Goal: Task Accomplishment & Management: Use online tool/utility

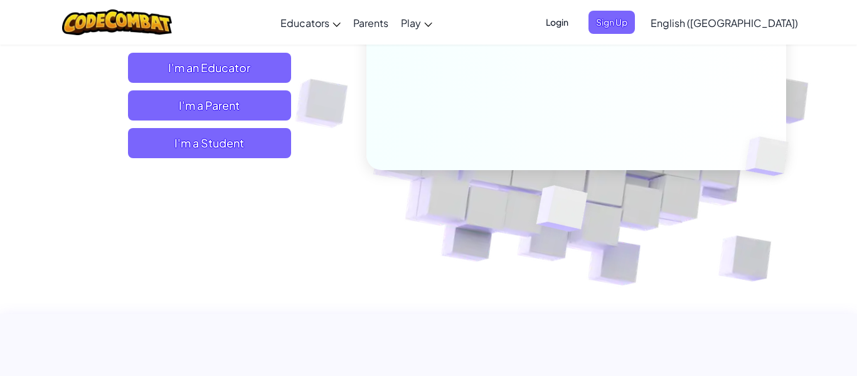
scroll to position [238, 0]
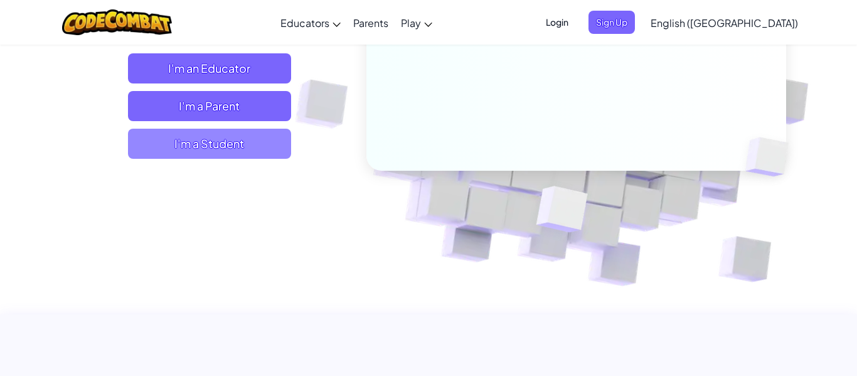
click at [230, 152] on span "I'm a Student" at bounding box center [209, 144] width 163 height 30
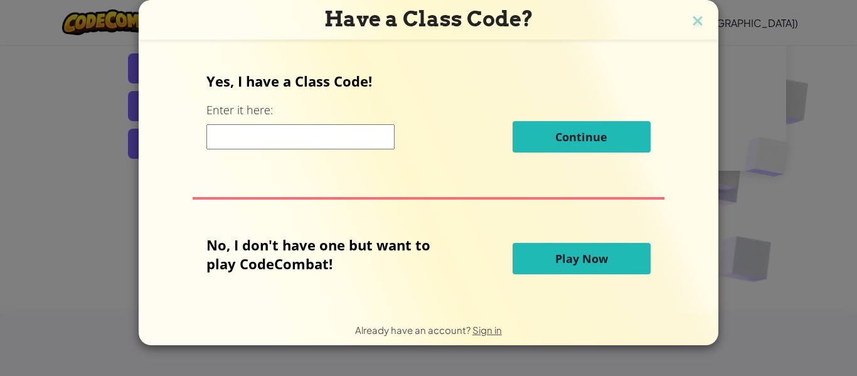
click at [335, 141] on input at bounding box center [300, 136] width 188 height 25
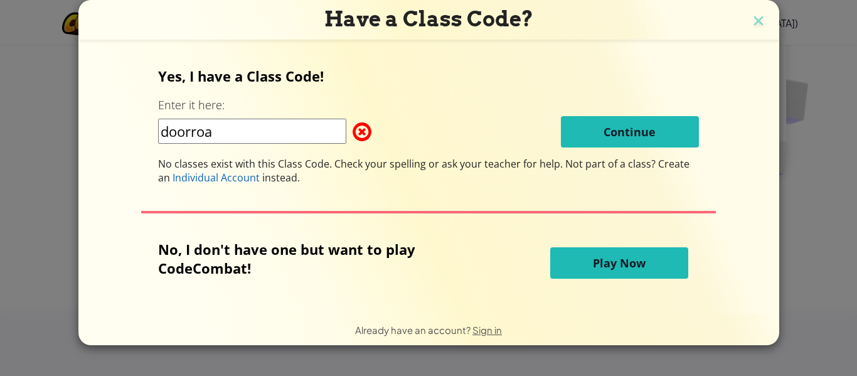
type input "doorroad"
click at [197, 134] on input "door road" at bounding box center [252, 131] width 188 height 25
click at [265, 137] on input "doorroad" at bounding box center [252, 131] width 188 height 25
type input "doorroadboat"
click at [655, 132] on div "Yes, I have a Class Code! Enter it here: doorroadboat Continue No classes exist…" at bounding box center [429, 176] width 676 height 246
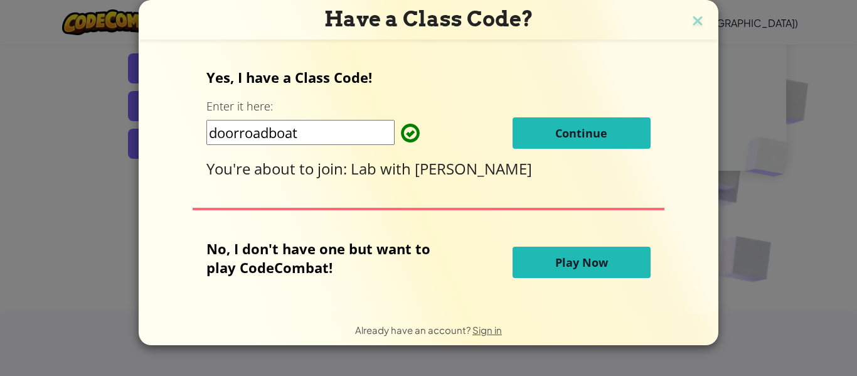
click at [604, 138] on span "Continue" at bounding box center [581, 133] width 52 height 15
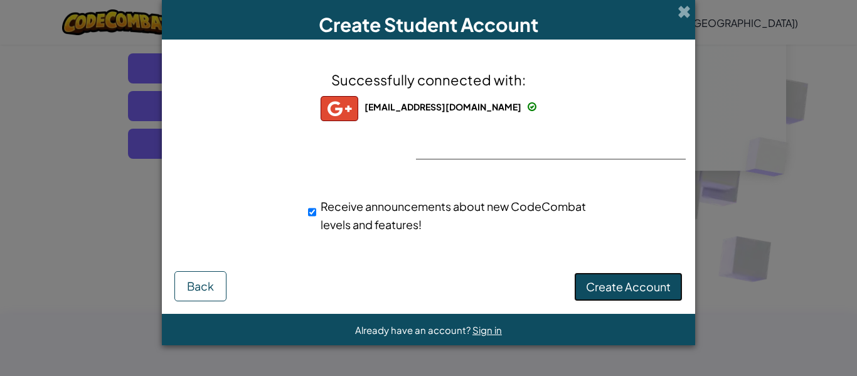
click at [644, 286] on span "Create Account" at bounding box center [628, 286] width 85 height 14
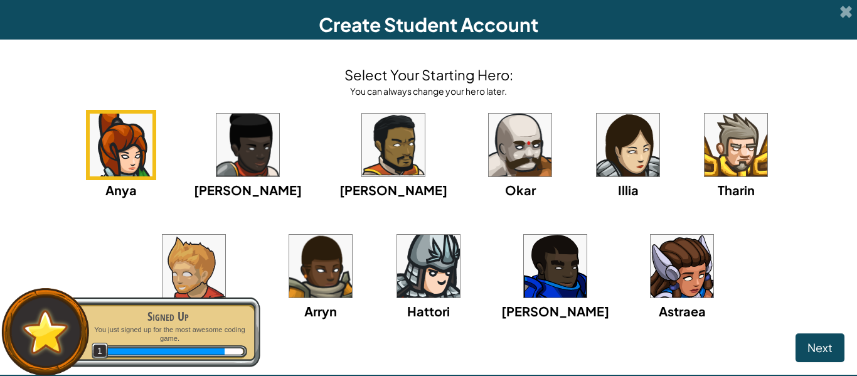
click at [651, 248] on img at bounding box center [682, 266] width 63 height 63
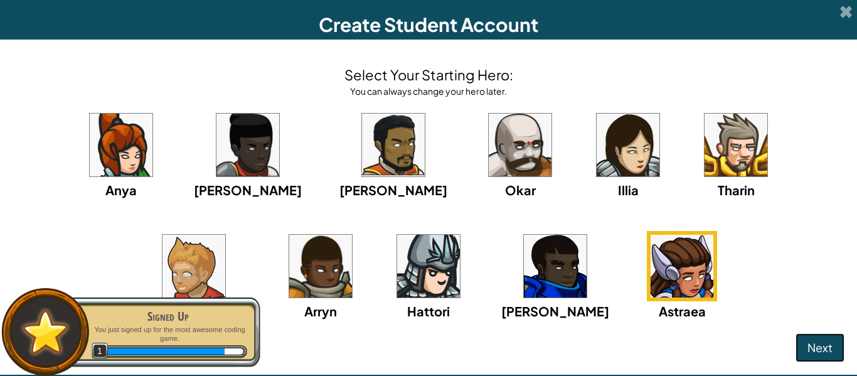
click at [821, 348] on span "Next" at bounding box center [820, 347] width 25 height 14
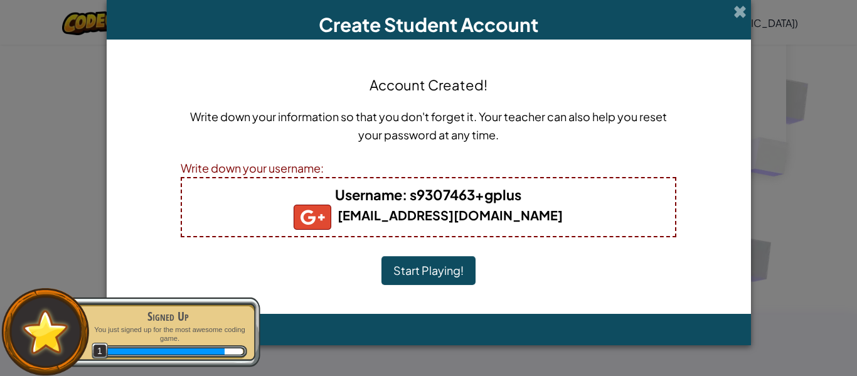
click at [439, 270] on button "Start Playing!" at bounding box center [429, 270] width 94 height 29
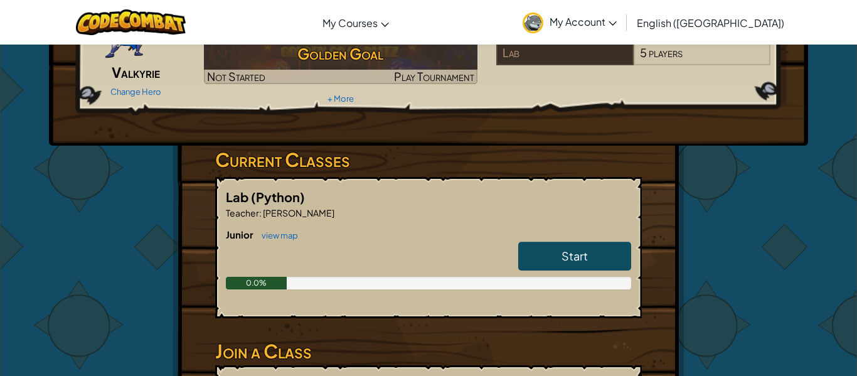
scroll to position [112, 0]
click at [614, 266] on link "Start" at bounding box center [574, 255] width 113 height 29
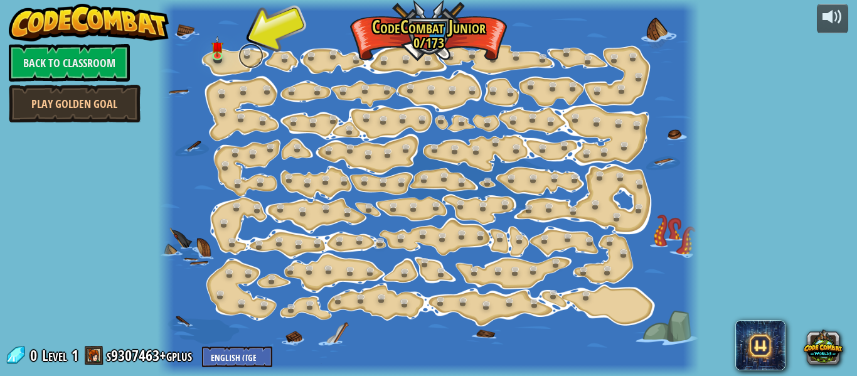
click at [240, 51] on link at bounding box center [250, 55] width 25 height 25
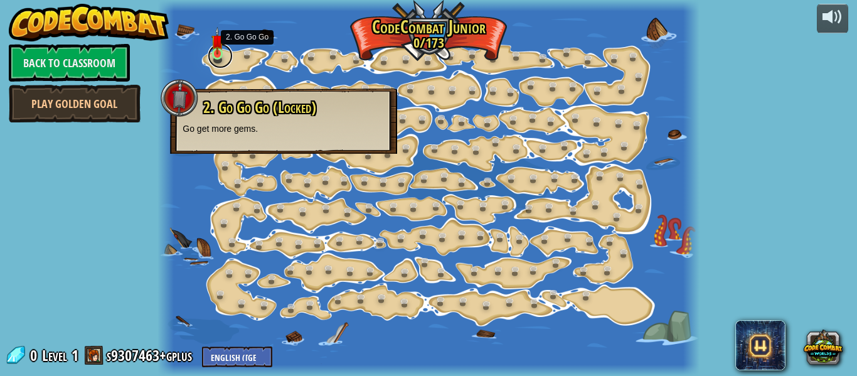
click at [225, 67] on link at bounding box center [220, 55] width 25 height 25
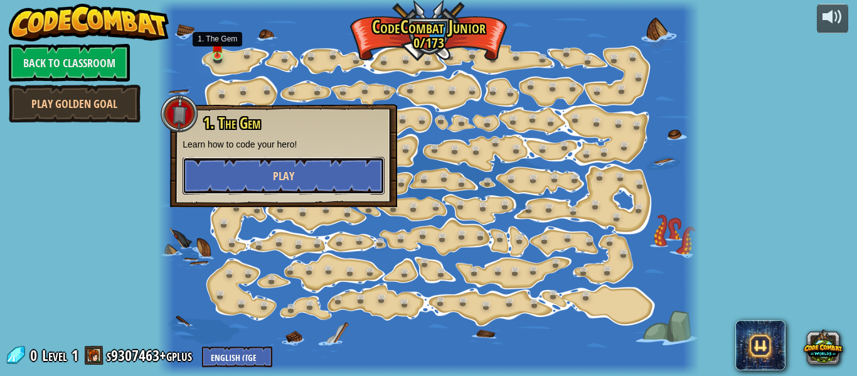
click at [297, 171] on button "Play" at bounding box center [284, 176] width 202 height 38
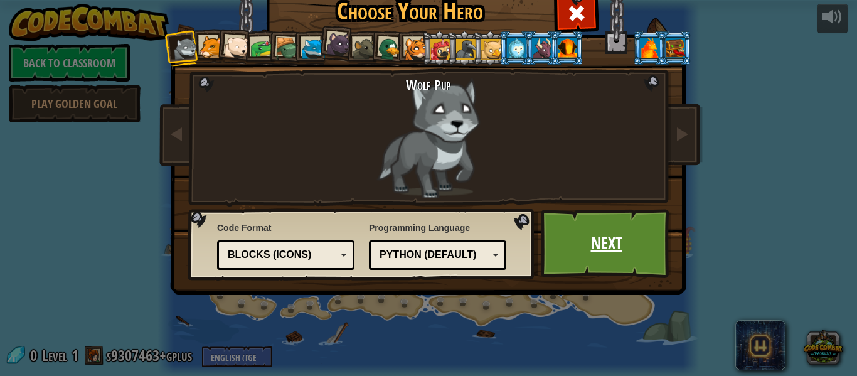
click at [629, 241] on link "Next" at bounding box center [606, 243] width 131 height 69
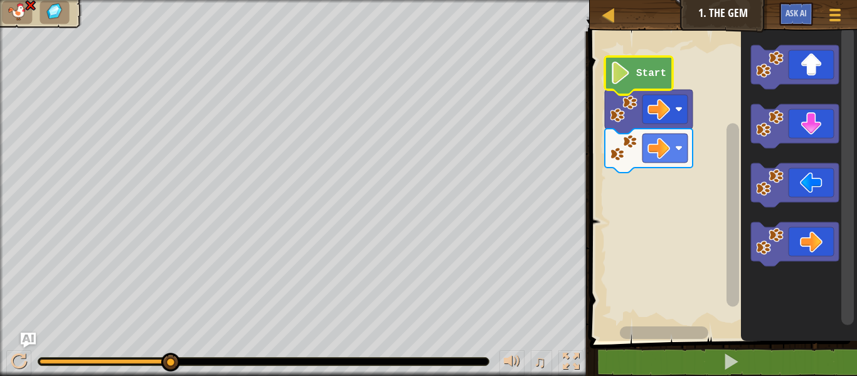
click at [663, 58] on icon "Blockly Workspace" at bounding box center [639, 75] width 68 height 38
click at [654, 72] on text "Start" at bounding box center [651, 73] width 30 height 11
click at [646, 61] on icon "Blockly Workspace" at bounding box center [639, 75] width 68 height 38
click at [634, 61] on icon "Blockly Workspace" at bounding box center [639, 75] width 68 height 38
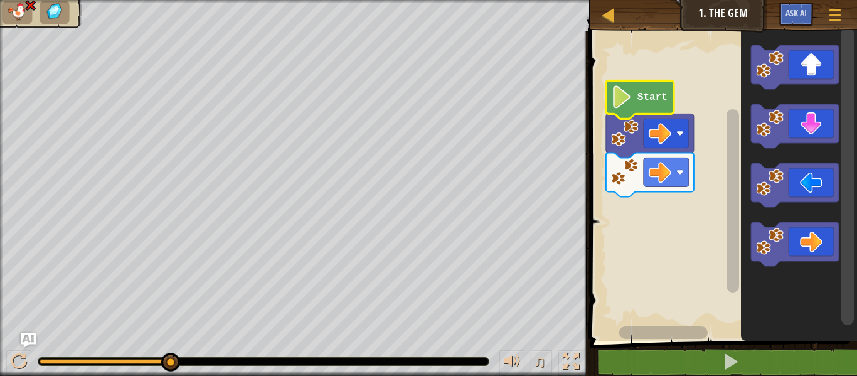
click at [741, 15] on div "Map Junior 1. The Gem Game Menu Ask AI" at bounding box center [723, 15] width 267 height 31
click at [727, 19] on div "Map Junior 1. The Gem Game Menu Ask AI" at bounding box center [723, 15] width 267 height 31
click at [618, 14] on link "Map" at bounding box center [618, 15] width 6 height 17
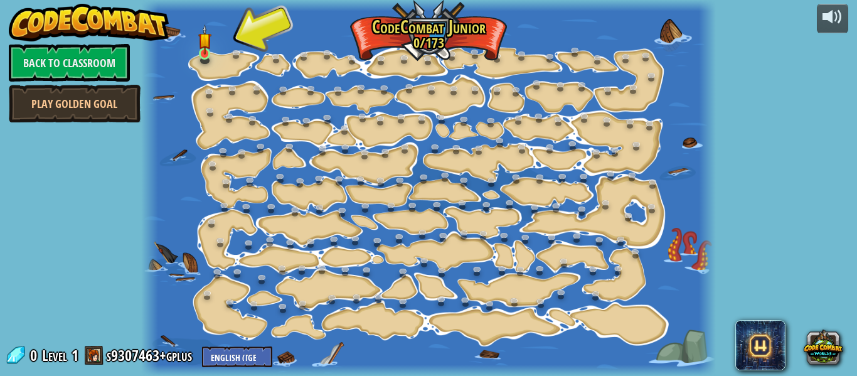
click at [203, 51] on img at bounding box center [204, 39] width 13 height 30
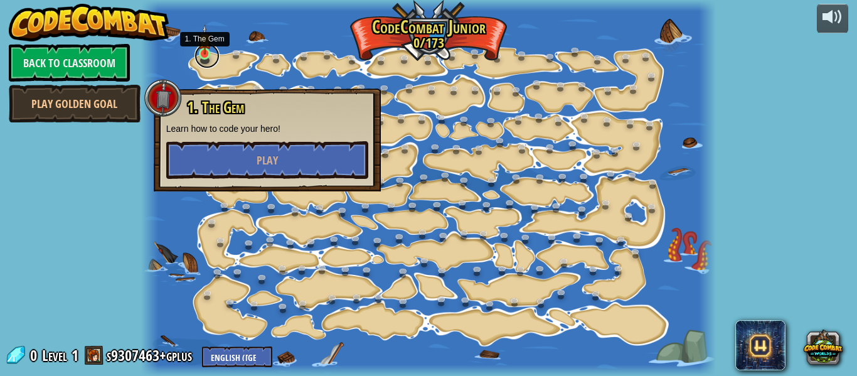
click at [215, 58] on link at bounding box center [207, 55] width 25 height 25
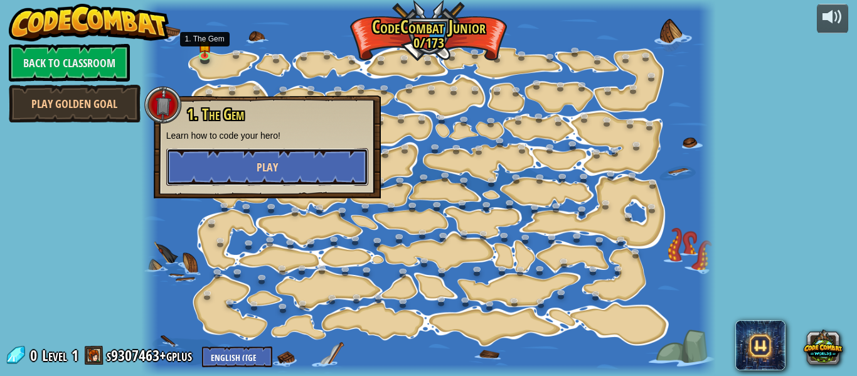
click at [287, 161] on button "Play" at bounding box center [267, 167] width 202 height 38
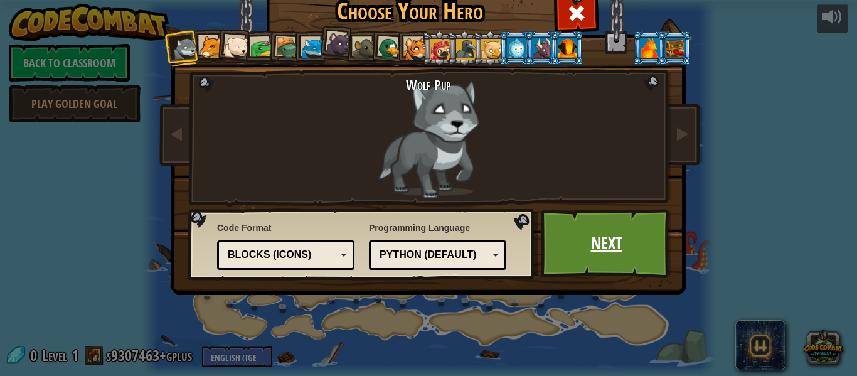
click at [625, 243] on link "Next" at bounding box center [606, 243] width 131 height 69
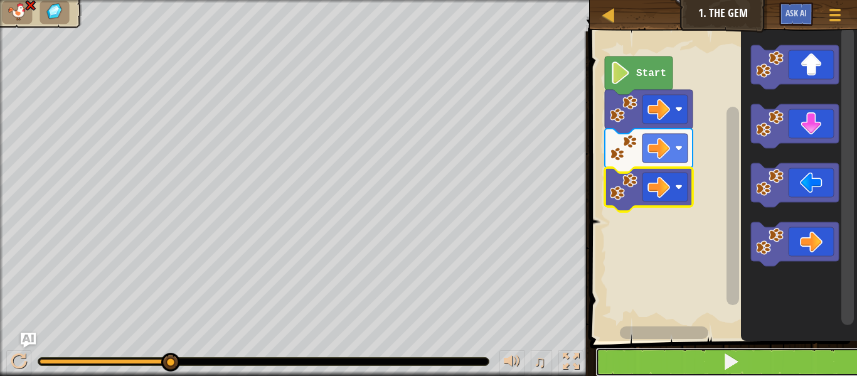
click at [730, 366] on span at bounding box center [731, 362] width 18 height 18
click at [805, 363] on button at bounding box center [731, 362] width 271 height 29
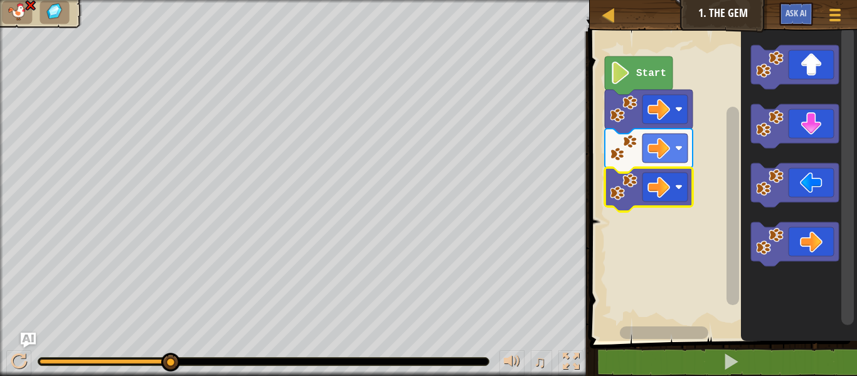
click at [639, 302] on rect "Blockly Workspace" at bounding box center [721, 183] width 271 height 316
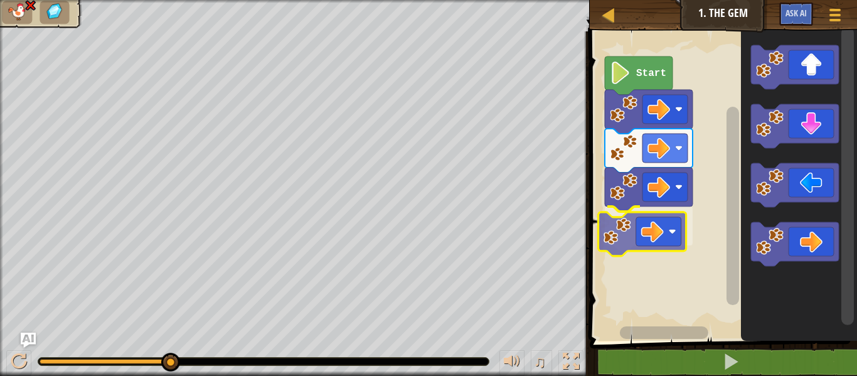
click at [607, 228] on div "Start" at bounding box center [721, 183] width 271 height 316
